Goal: Transaction & Acquisition: Purchase product/service

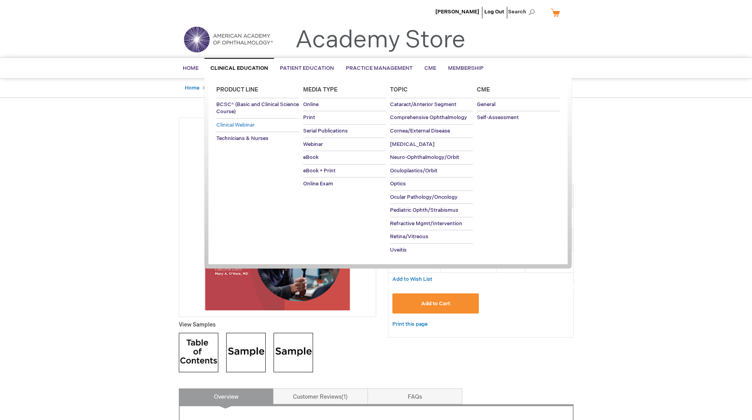
click at [247, 124] on span "Clinical Webinar" at bounding box center [235, 125] width 38 height 6
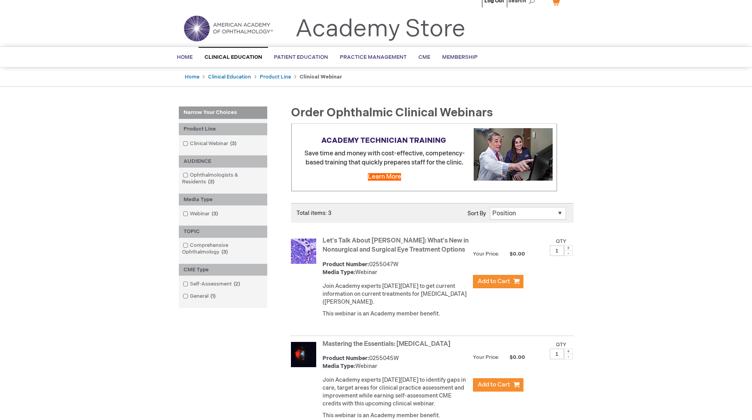
scroll to position [12, 0]
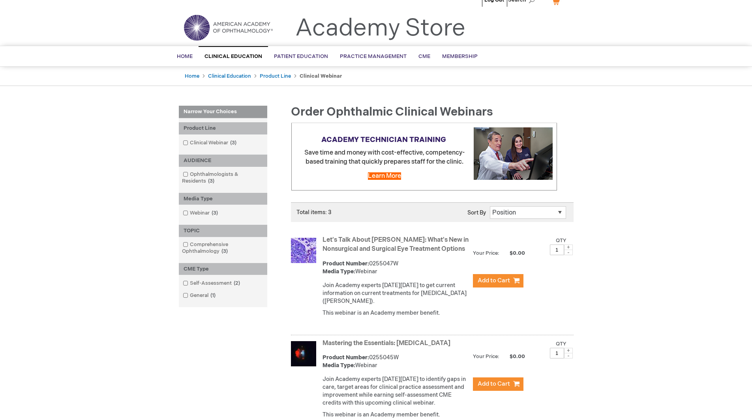
click at [402, 240] on link "Let's Talk About [PERSON_NAME]: What's New in Nonsurgical and Surgical Eye Trea…" at bounding box center [395, 244] width 146 height 17
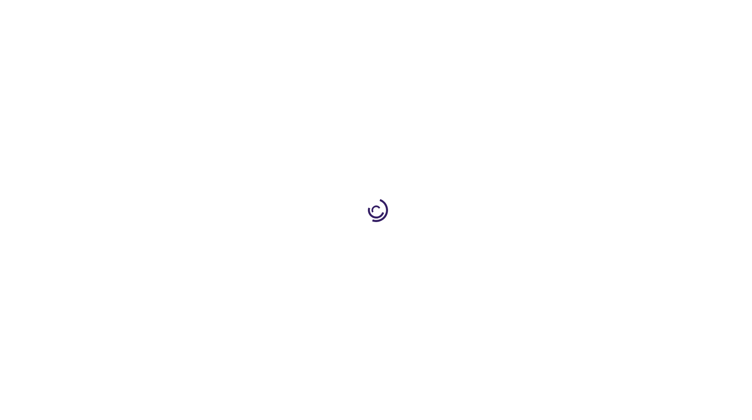
type input "0"
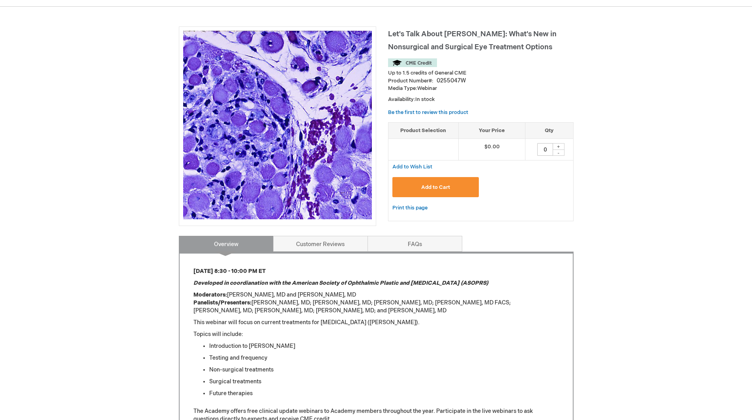
scroll to position [63, 0]
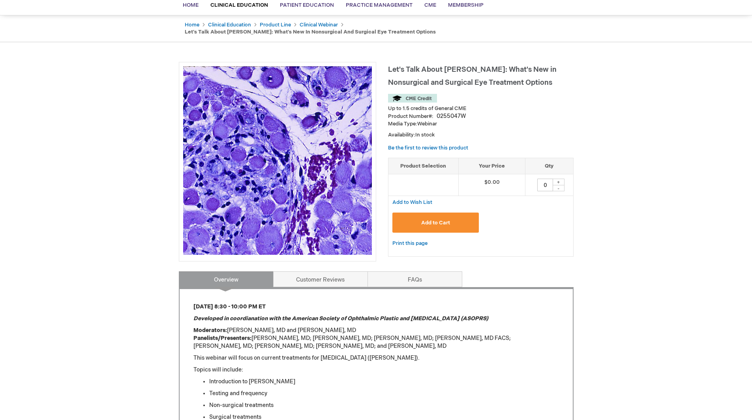
click at [452, 112] on div "0255047W" at bounding box center [450, 116] width 29 height 8
